Goal: Communication & Community: Answer question/provide support

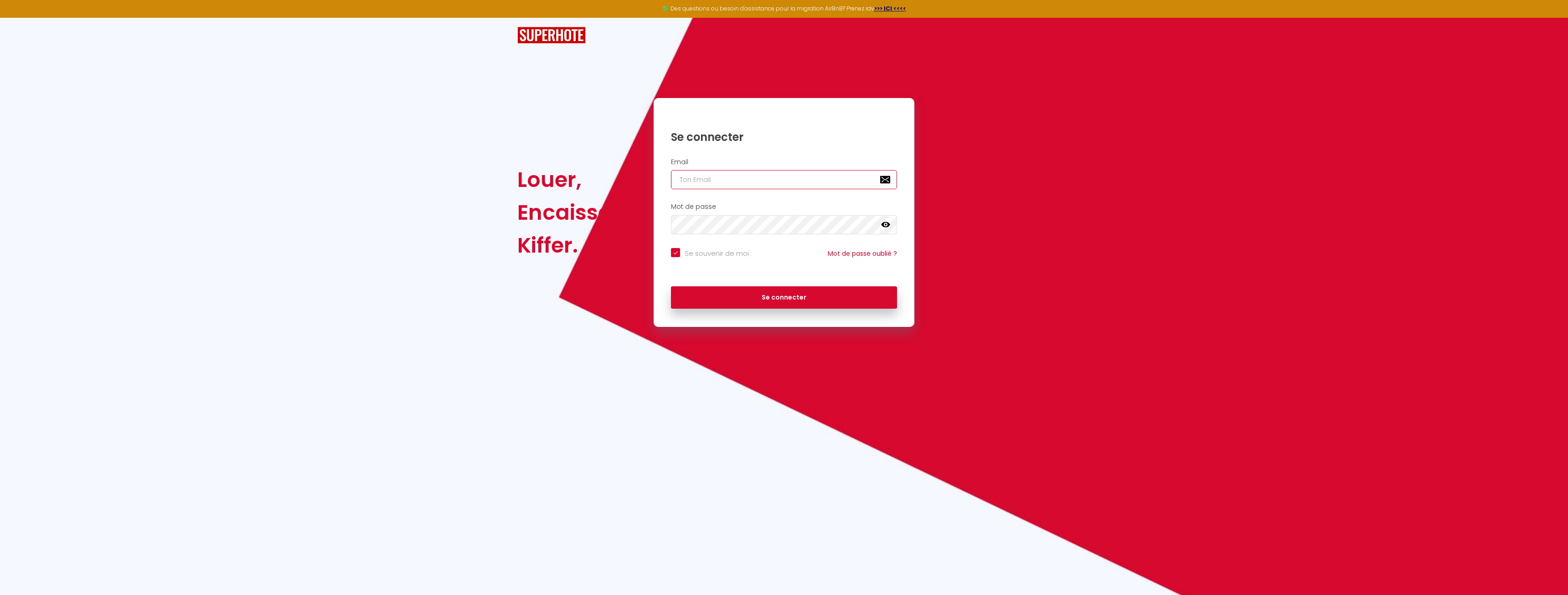
click at [719, 179] on input "email" at bounding box center [783, 179] width 226 height 19
click at [782, 166] on h2 "Email" at bounding box center [783, 162] width 226 height 8
click at [774, 178] on input "email" at bounding box center [783, 179] width 226 height 19
paste input "[EMAIL_ADDRESS][DOMAIN_NAME]"
type input "[EMAIL_ADDRESS][DOMAIN_NAME]"
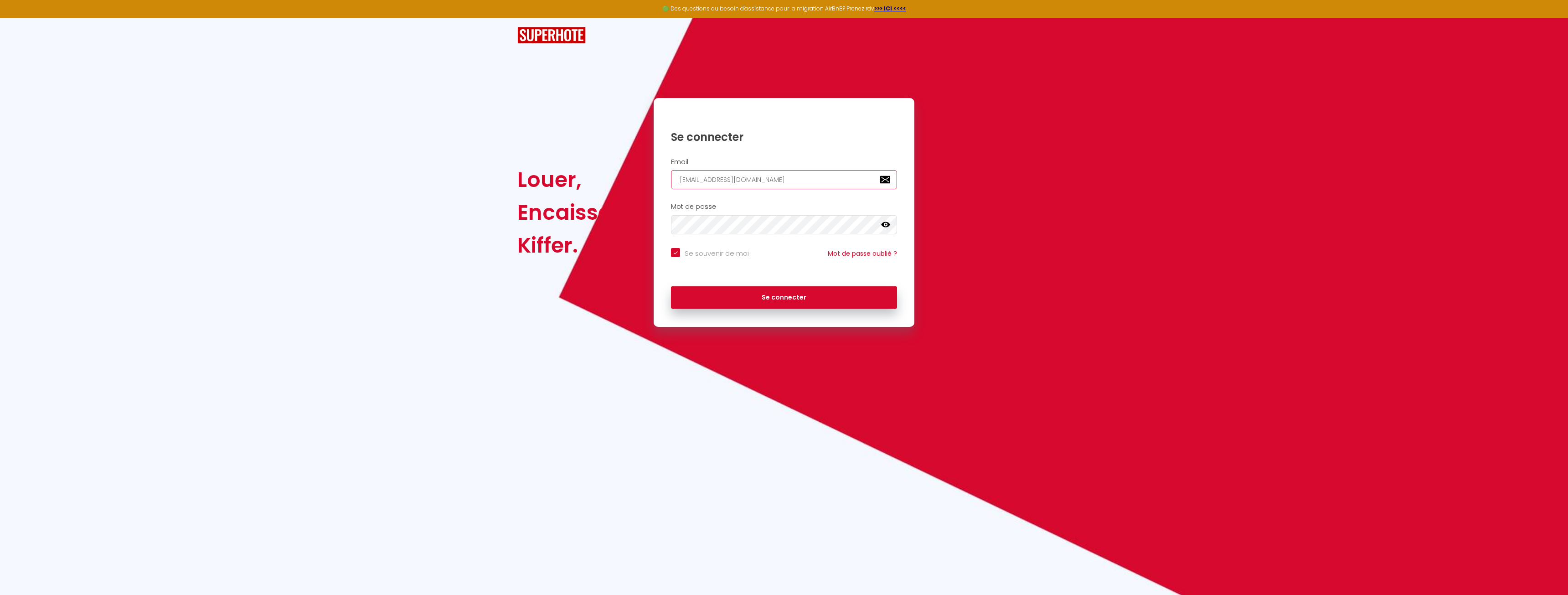
checkbox input "true"
type input "[EMAIL_ADDRESS][DOMAIN_NAME]"
click at [763, 210] on h2 "Mot de passe" at bounding box center [783, 206] width 226 height 8
click at [772, 290] on button "Se connecter" at bounding box center [783, 297] width 226 height 23
checkbox input "true"
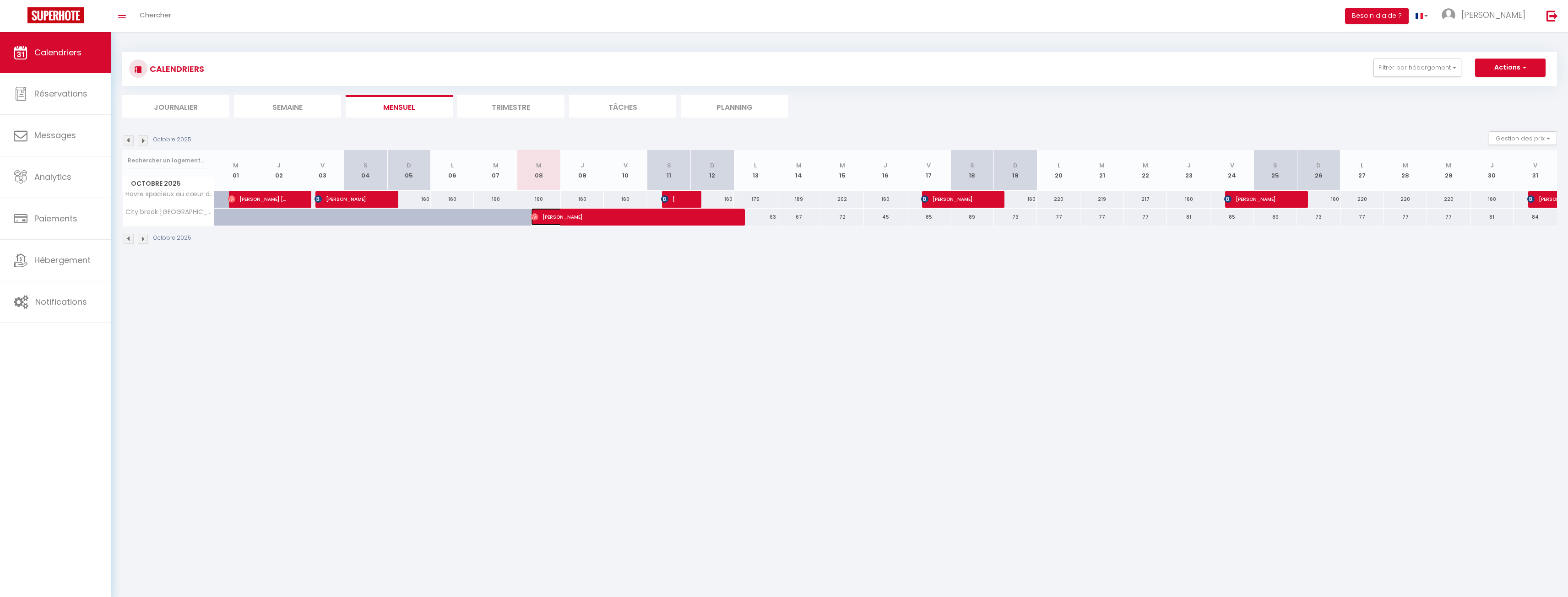
click at [573, 222] on span "[PERSON_NAME]" at bounding box center [625, 217] width 189 height 17
select select "OK"
select select "0"
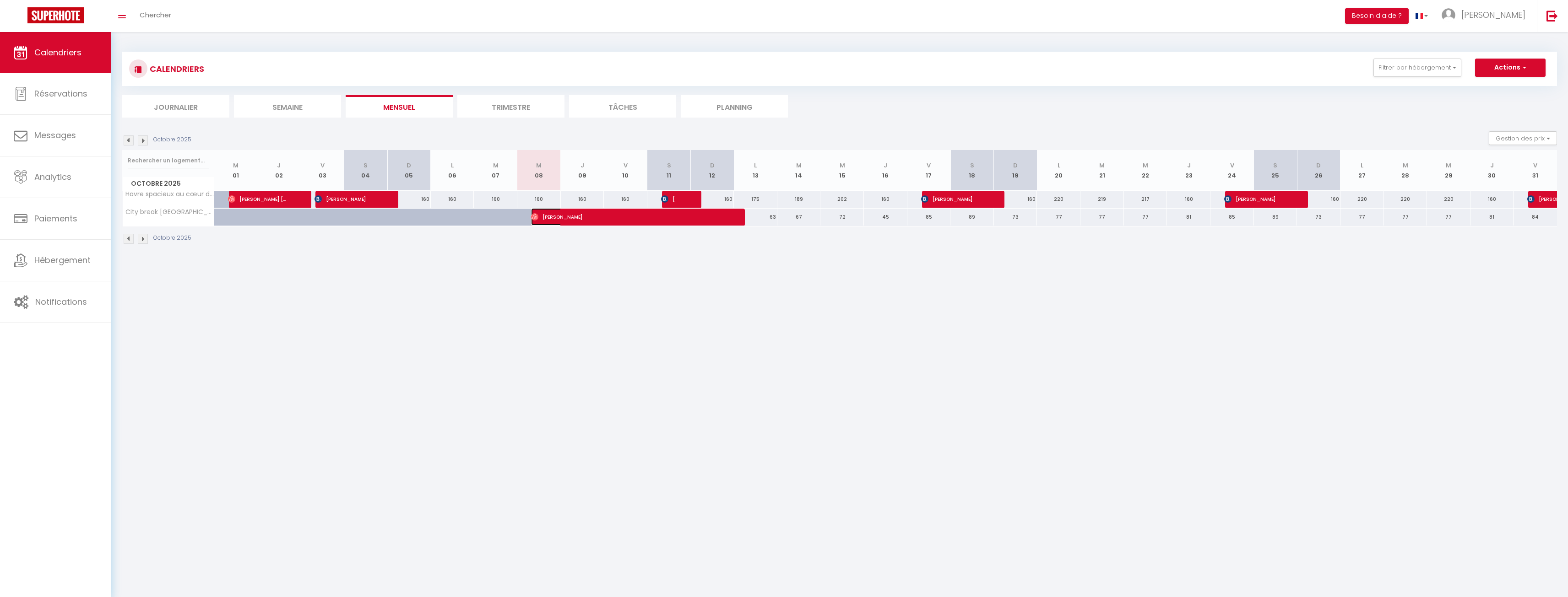
select select "1"
select select
select select "48851"
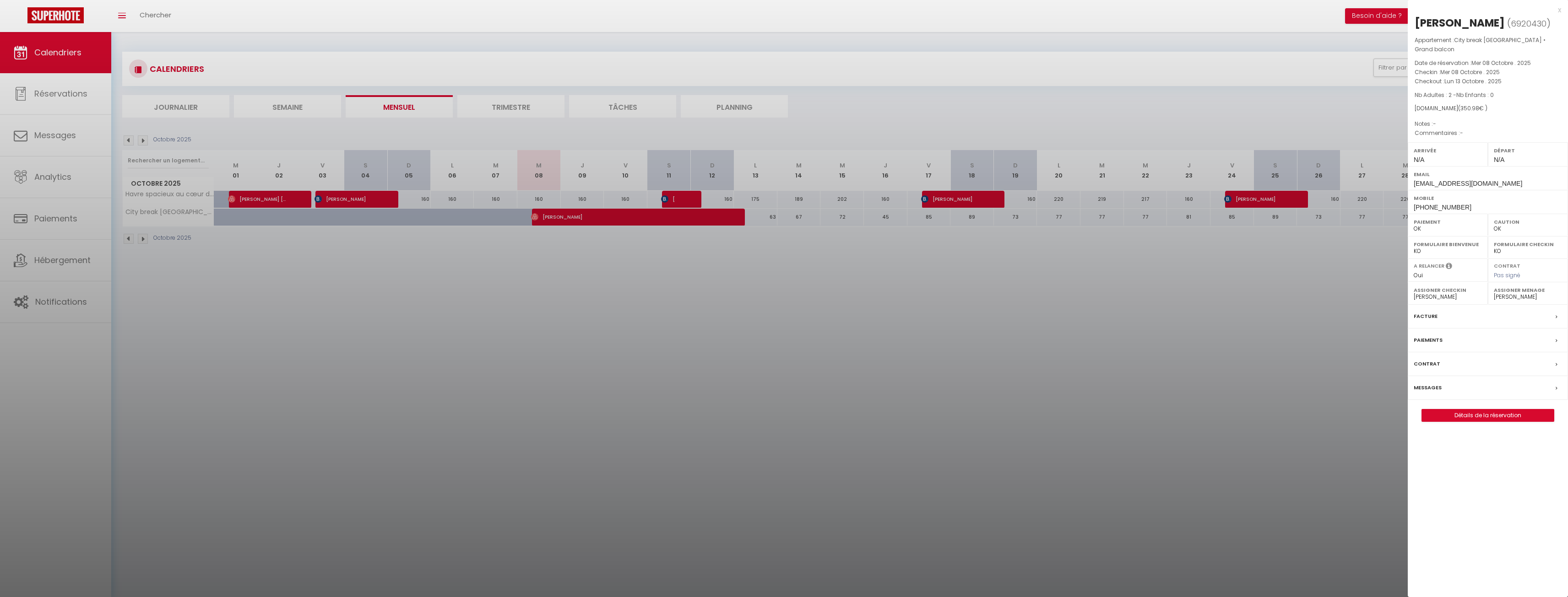
click at [1474, 380] on div "Messages" at bounding box center [1488, 388] width 160 height 24
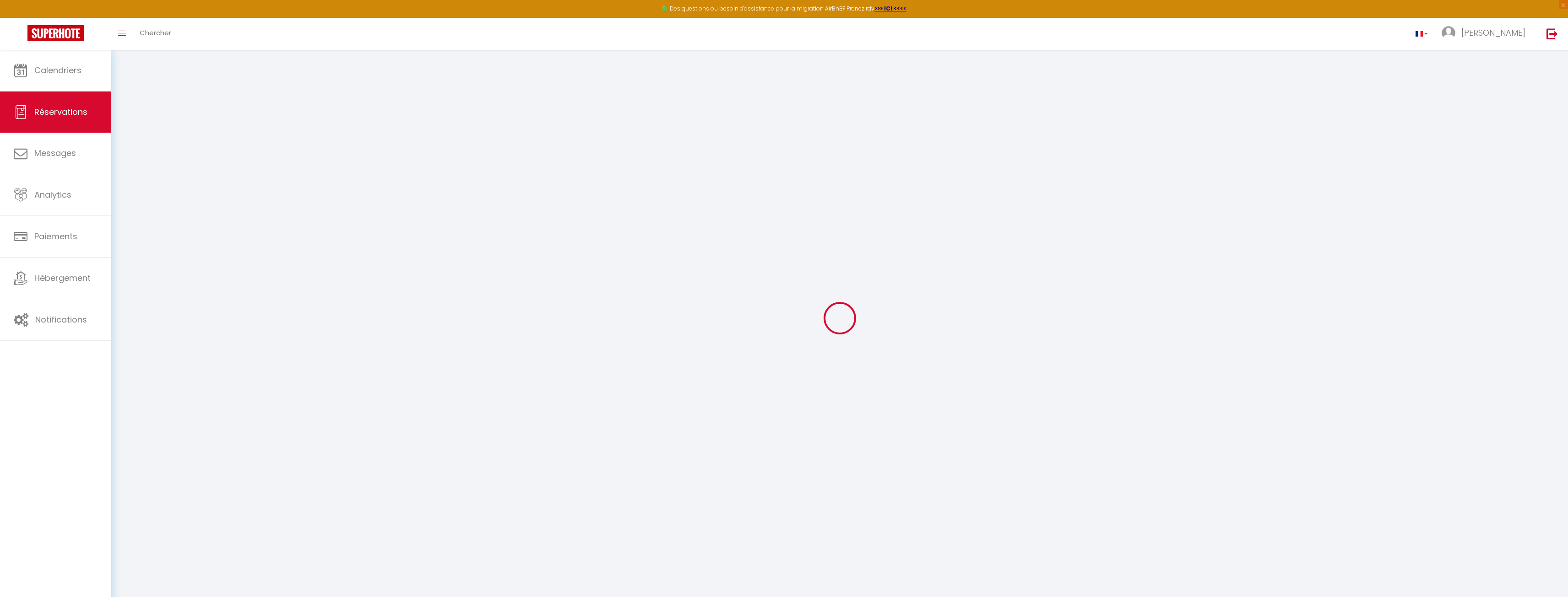
select select
checkbox input "false"
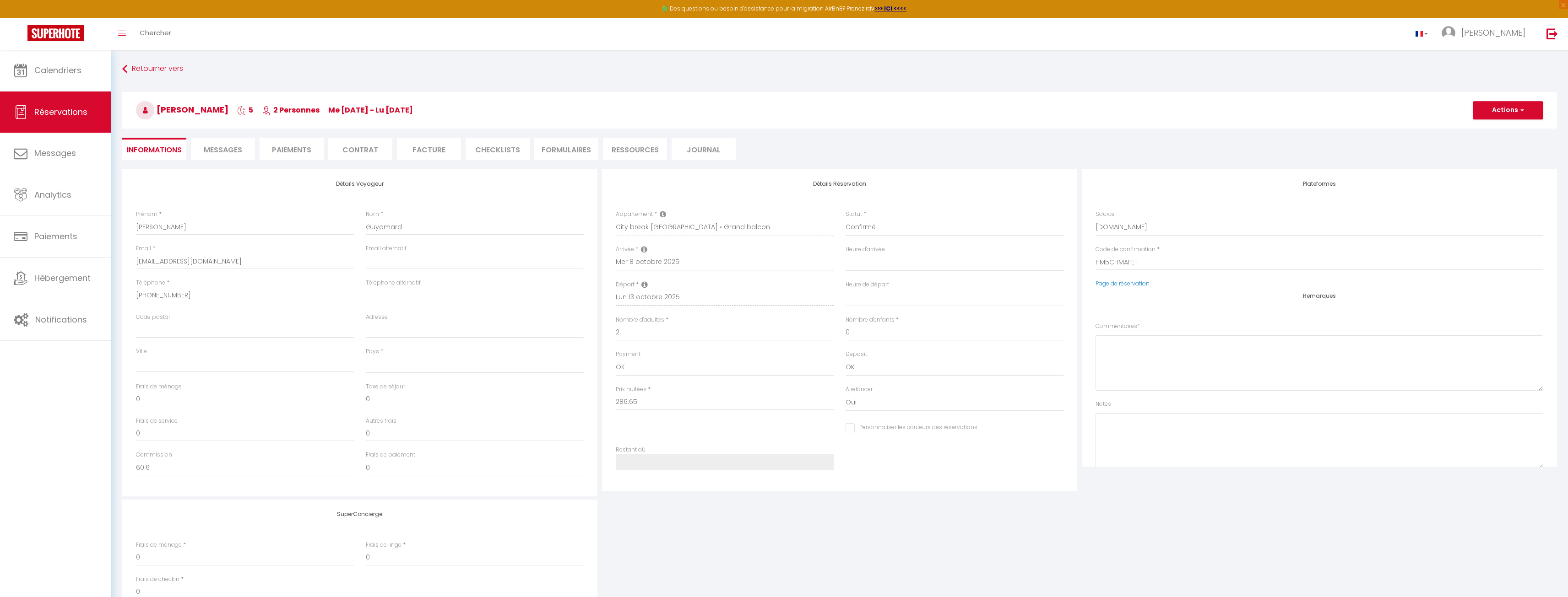
select select
checkbox input "false"
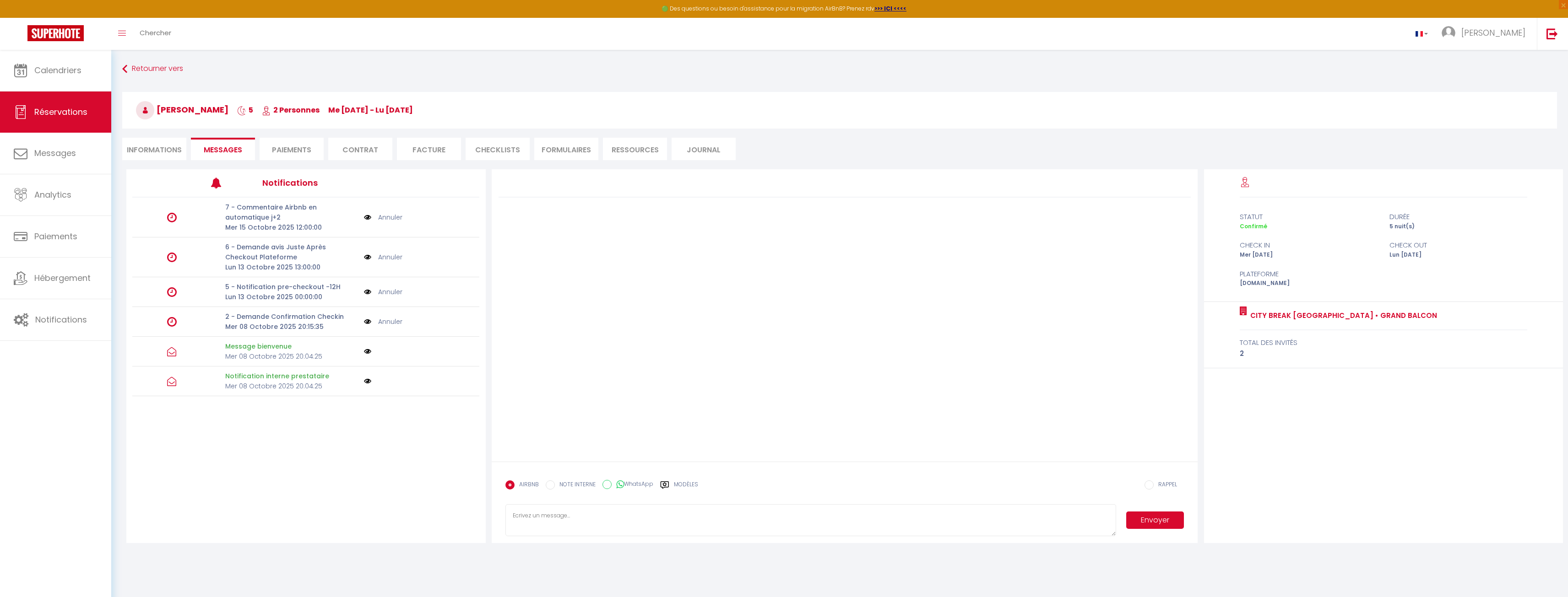
click at [646, 515] on textarea at bounding box center [811, 520] width 611 height 32
paste textarea "Leconciergeremois&12345"
type textarea "Leconciergeremois&12345"
drag, startPoint x: 533, startPoint y: 515, endPoint x: 460, endPoint y: 513, distance: 73.0
click at [460, 513] on div "Notifications 7 - Commentaire Airbnb en automatique j+2 Mer 15 Octobre 2025 12:…" at bounding box center [845, 356] width 1437 height 374
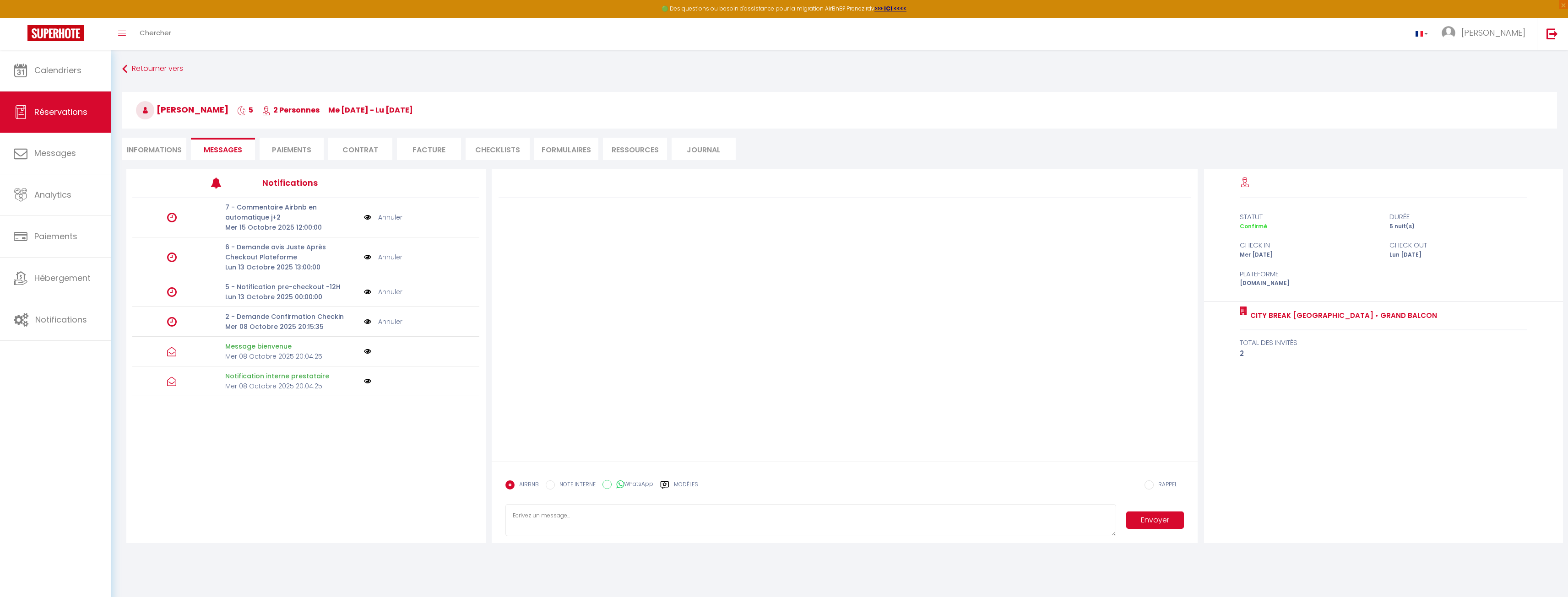
paste textarea "Bonjour, L’appartement a été occupé aujourd’hui par un client qui a finalement …"
type textarea "Bonjour, L’appartement a été occupé aujourd’hui par un client qui a finalement …"
click at [1143, 516] on button "Envoyer" at bounding box center [1155, 520] width 57 height 17
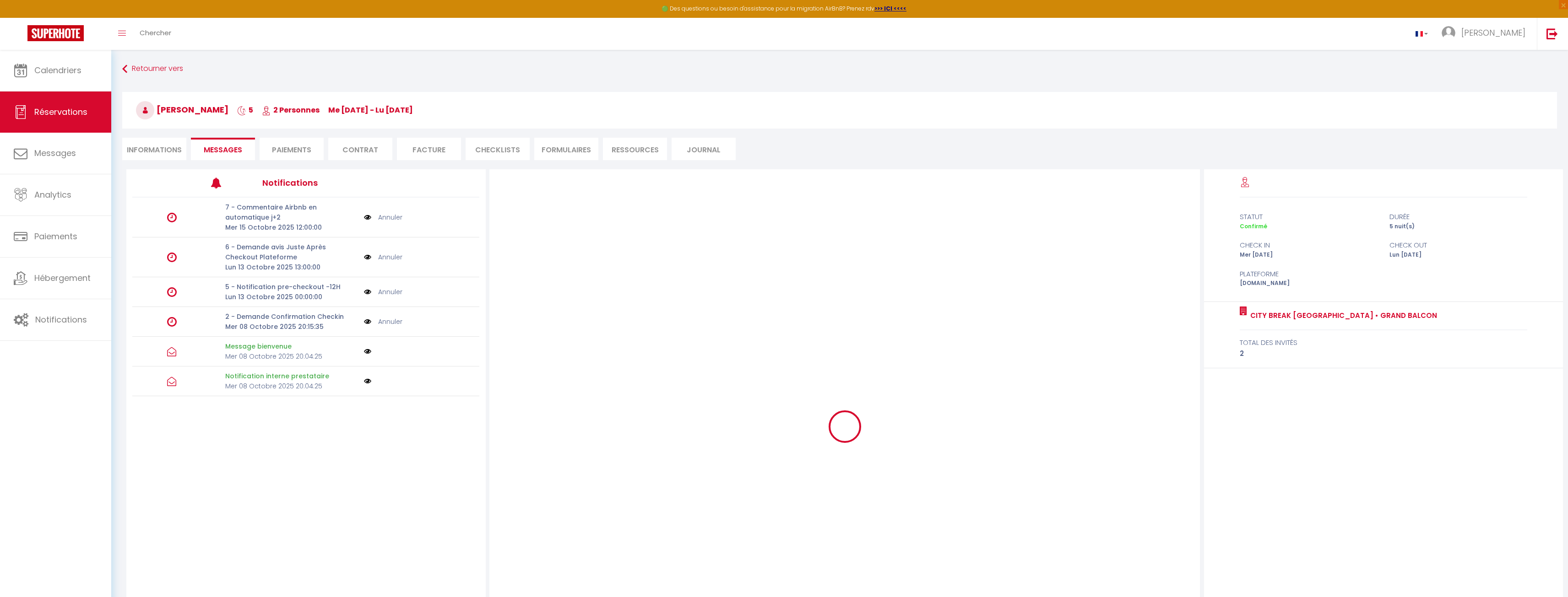
scroll to position [0, 0]
